Goal: Find specific page/section

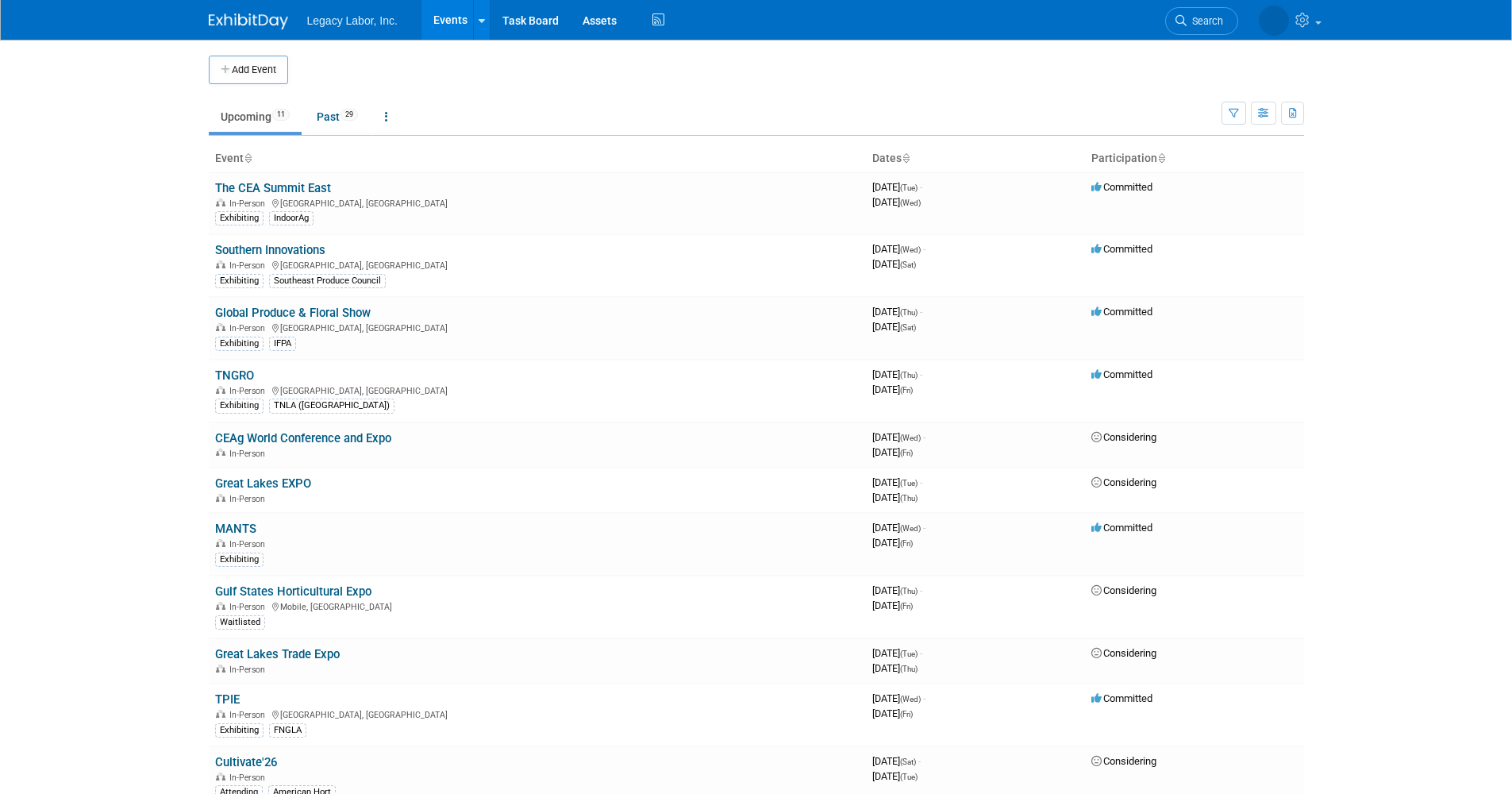
click at [281, 250] on link "Southern Innovations" at bounding box center [269, 250] width 110 height 14
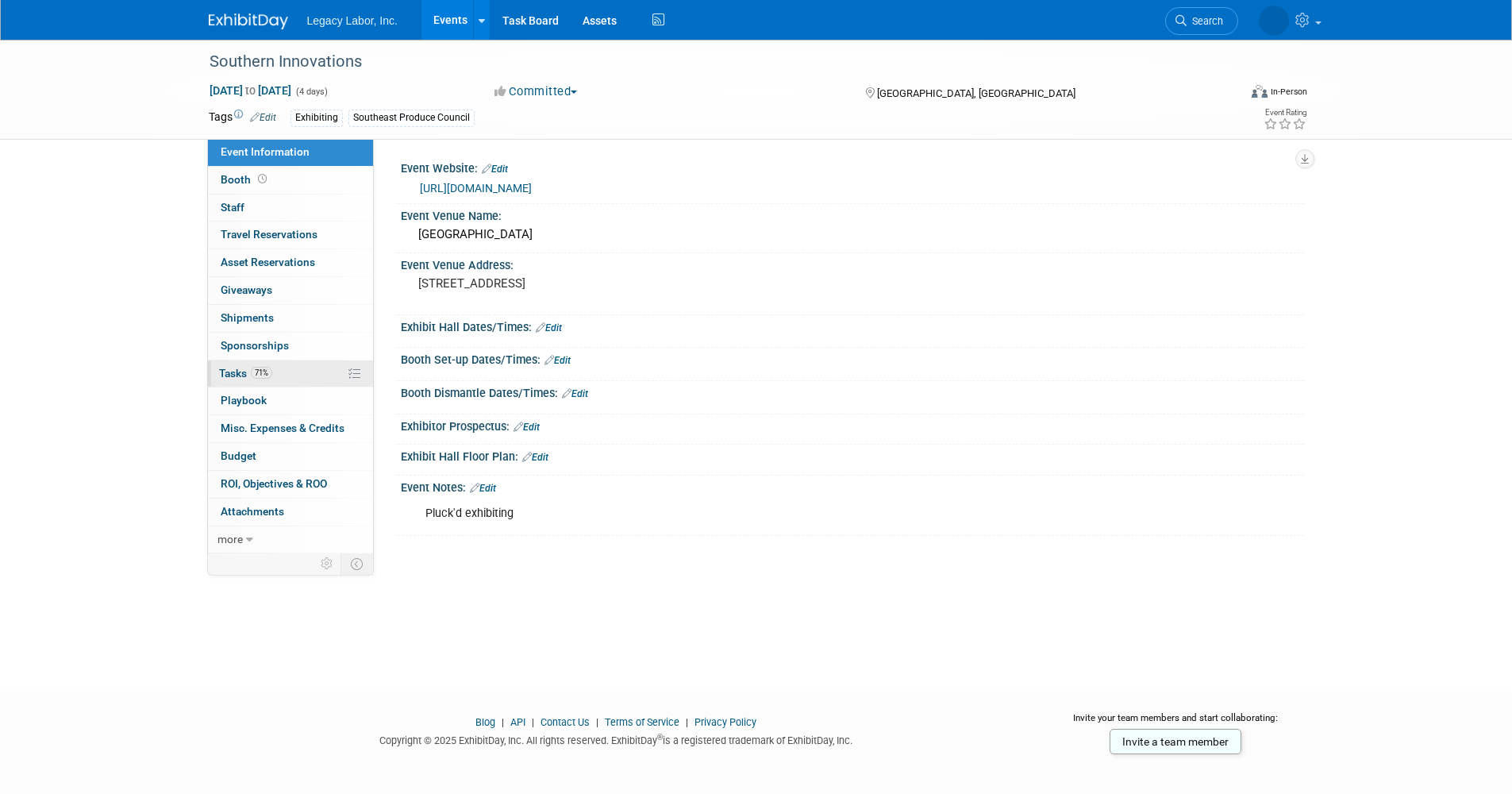
click at [234, 362] on link "71% Tasks 71%" at bounding box center [290, 374] width 165 height 27
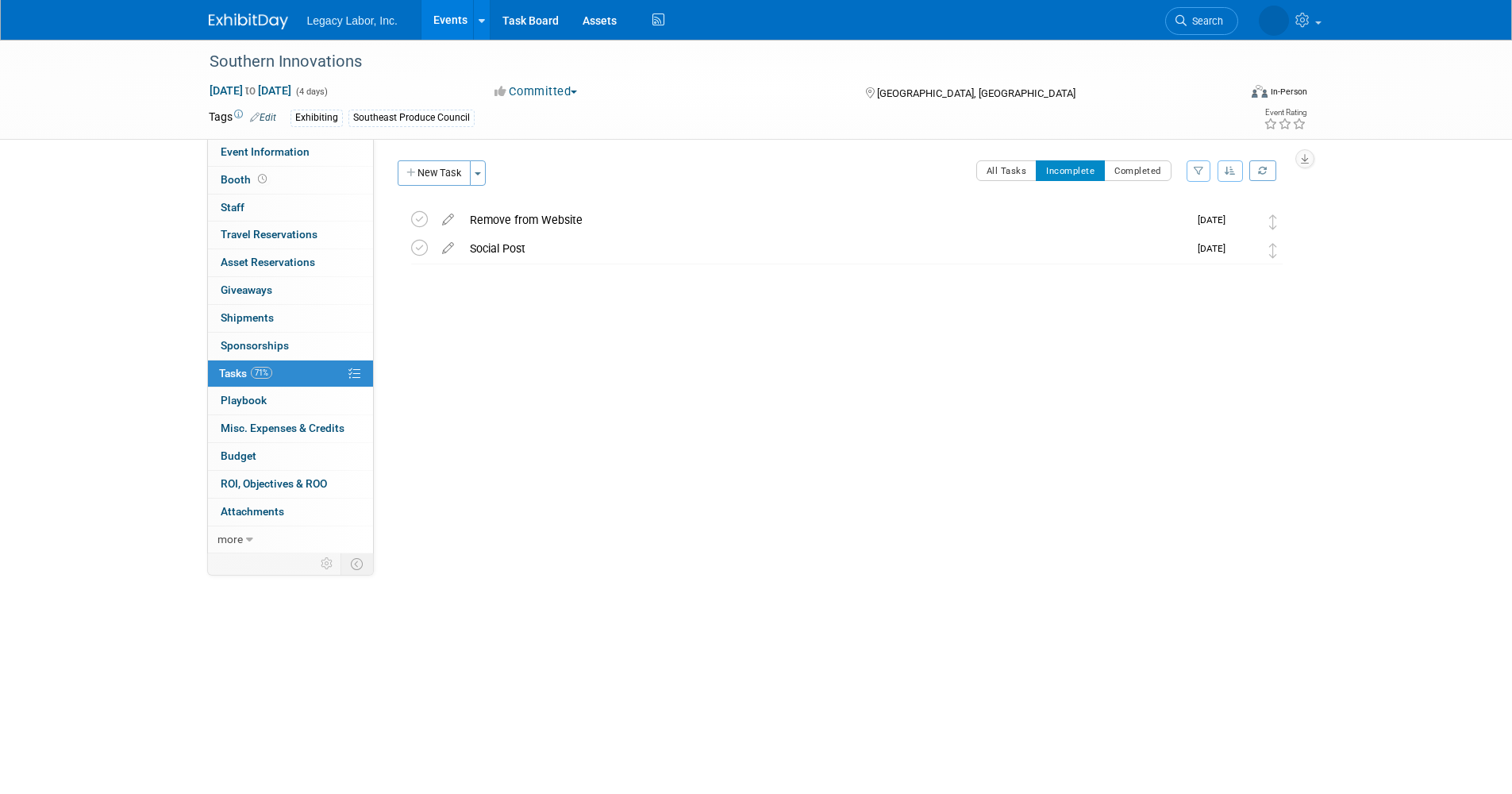
click at [794, 489] on div "Event Website: Edit [URL][DOMAIN_NAME] Event Venue Name: [GEOGRAPHIC_DATA] Even…" at bounding box center [839, 346] width 931 height 414
click at [436, 20] on link "Events" at bounding box center [450, 20] width 58 height 40
